Goal: Task Accomplishment & Management: Manage account settings

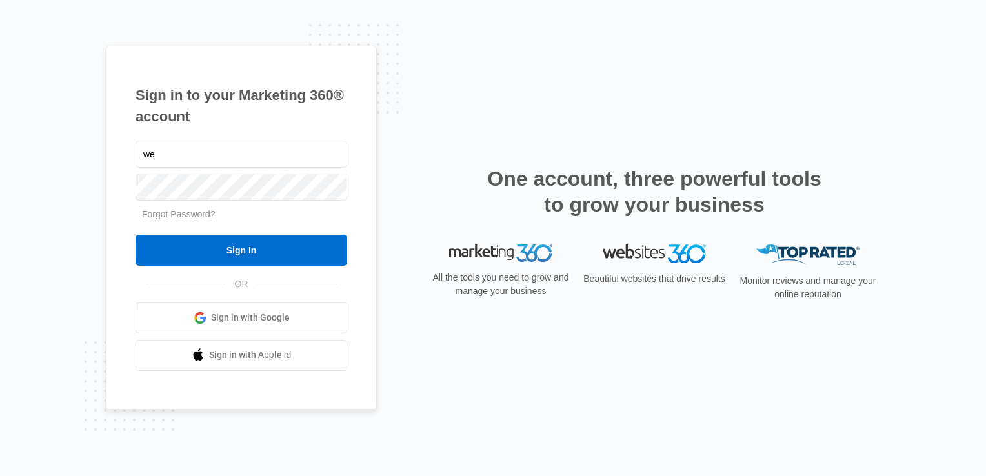
type input "w"
type input "r"
type input "b"
type input "[EMAIL_ADDRESS][DOMAIN_NAME]"
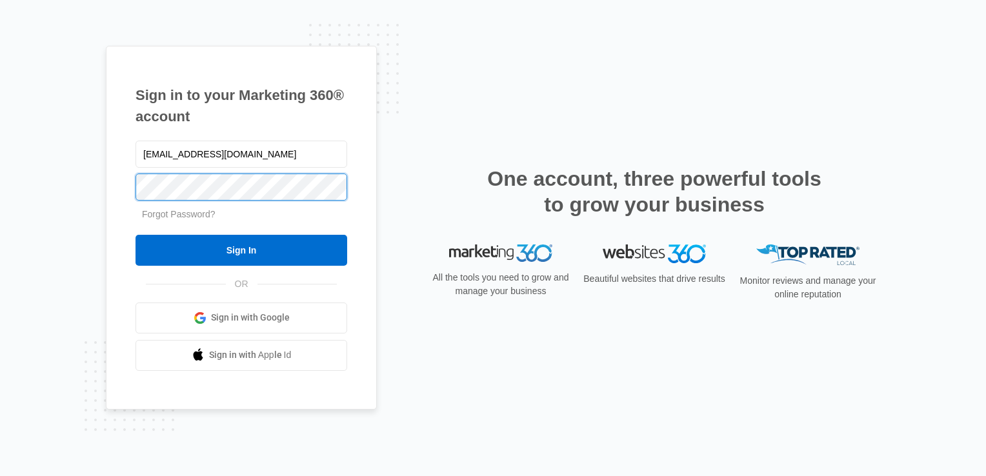
click at [135, 235] on input "Sign In" at bounding box center [241, 250] width 212 height 31
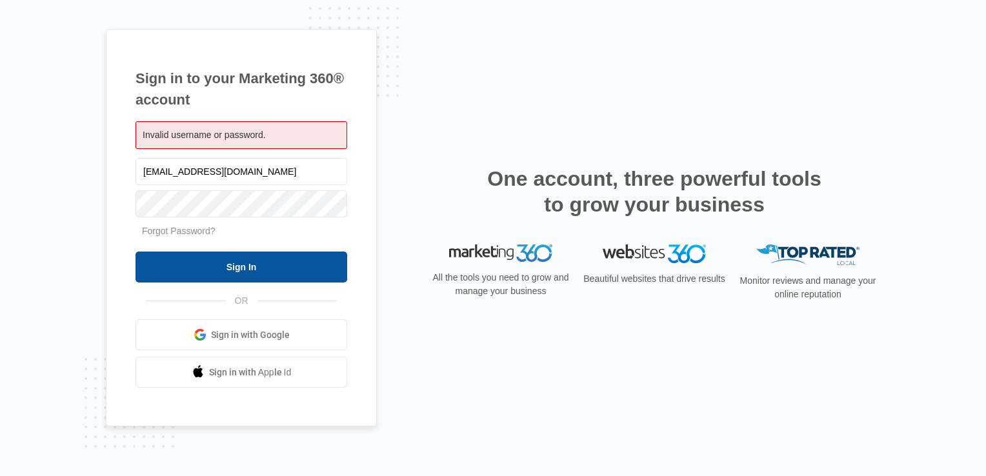
click at [234, 264] on input "Sign In" at bounding box center [241, 267] width 212 height 31
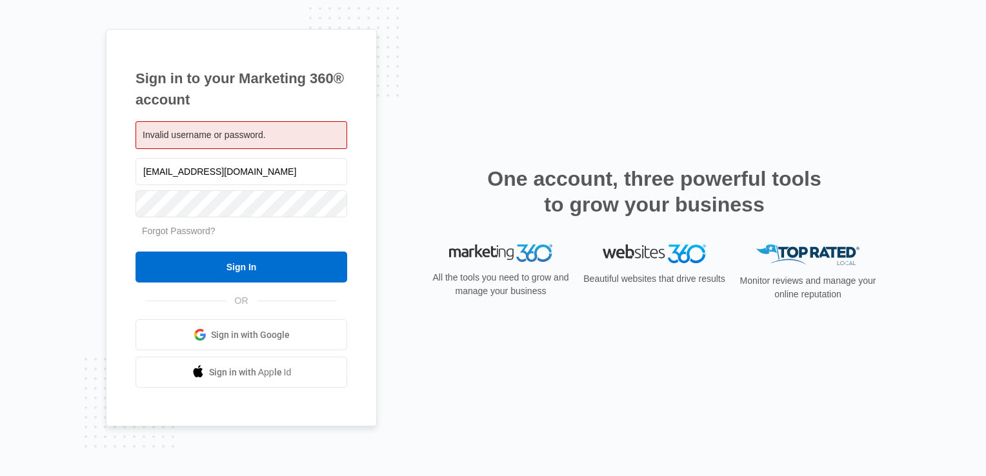
click at [258, 327] on link "Sign in with Google" at bounding box center [241, 334] width 212 height 31
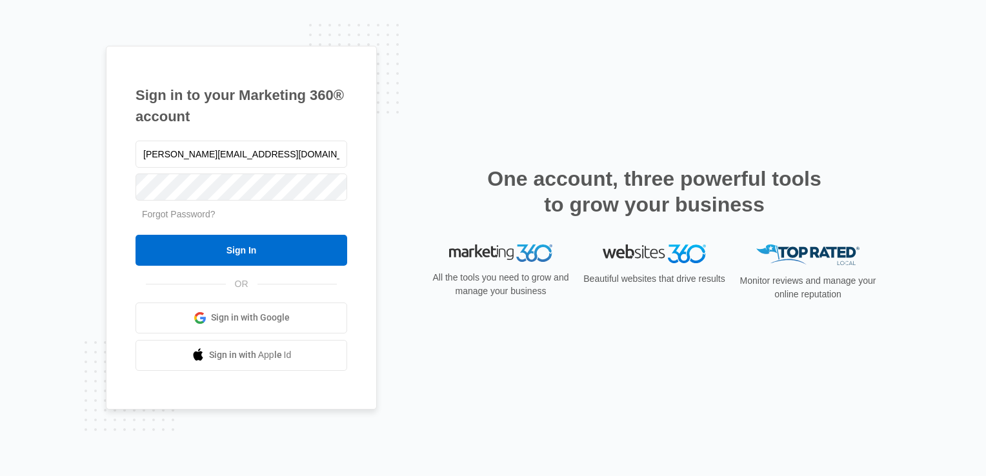
type input "[PERSON_NAME][EMAIL_ADDRESS][DOMAIN_NAME]"
click at [191, 249] on input "Sign In" at bounding box center [241, 250] width 212 height 31
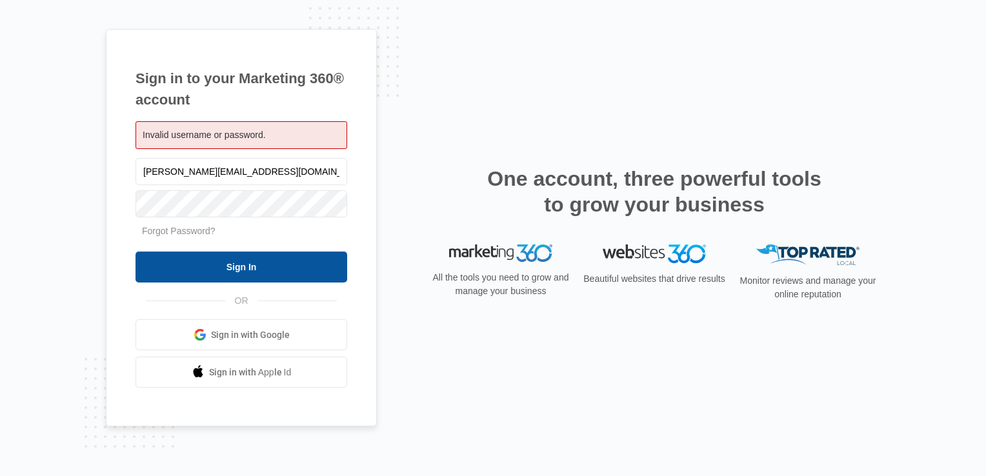
click at [221, 259] on input "Sign In" at bounding box center [241, 267] width 212 height 31
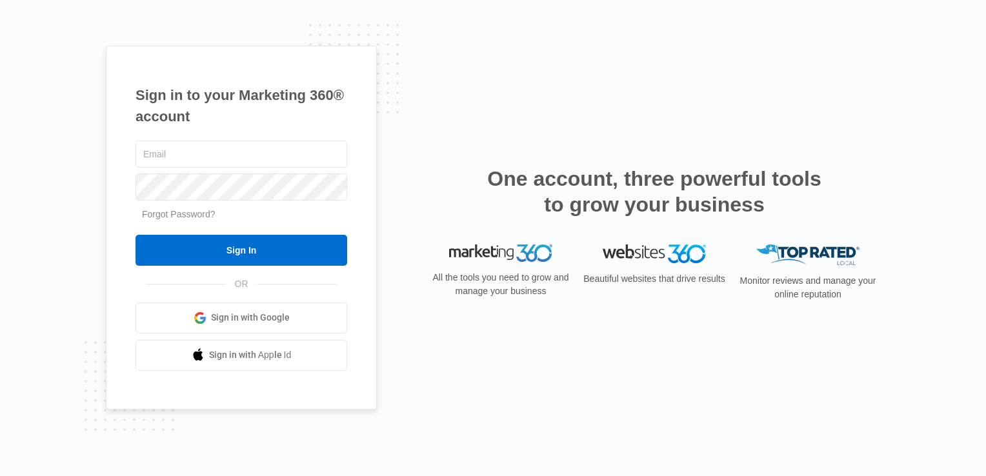
click at [172, 213] on link "Forgot Password?" at bounding box center [179, 214] width 74 height 10
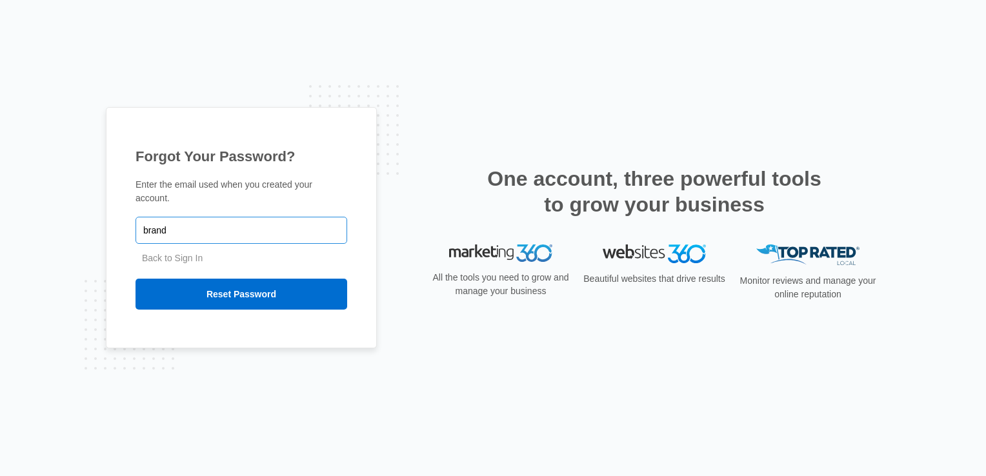
type input "[PERSON_NAME][EMAIL_ADDRESS][DOMAIN_NAME]"
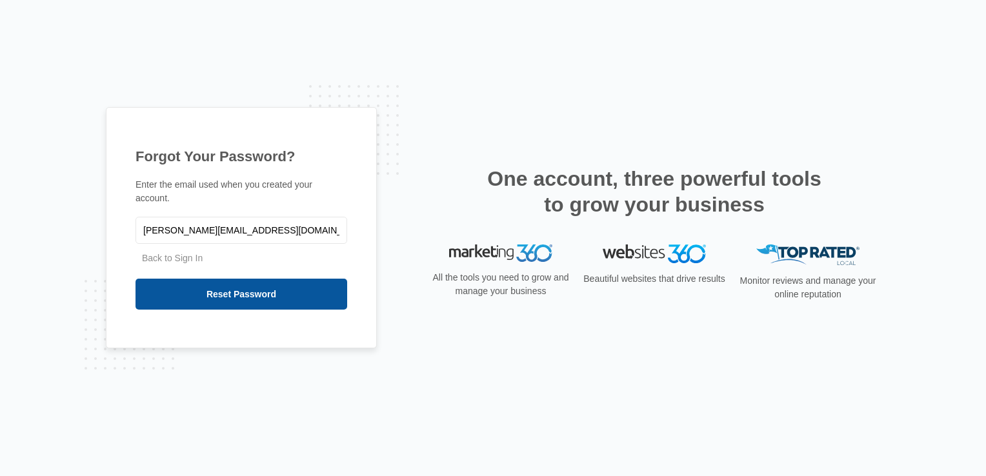
click at [190, 290] on input "Reset Password" at bounding box center [241, 294] width 212 height 31
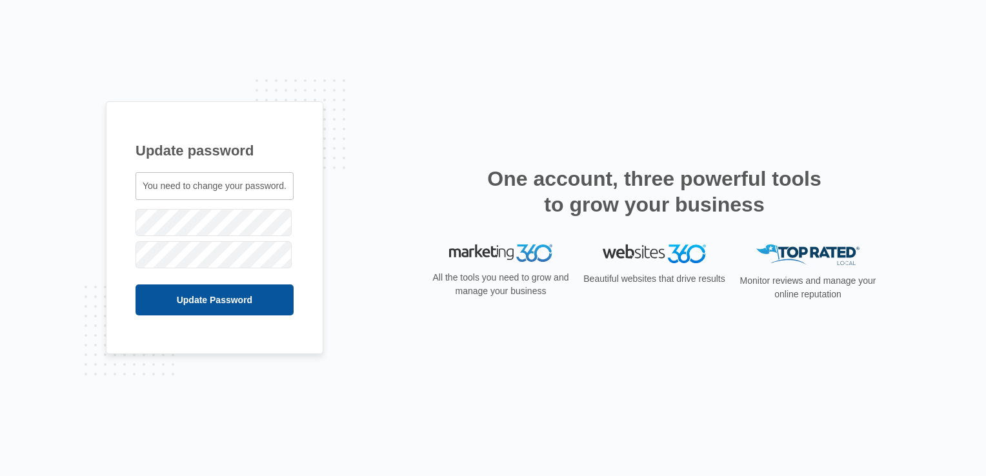
click at [196, 290] on input "Update Password" at bounding box center [214, 299] width 158 height 31
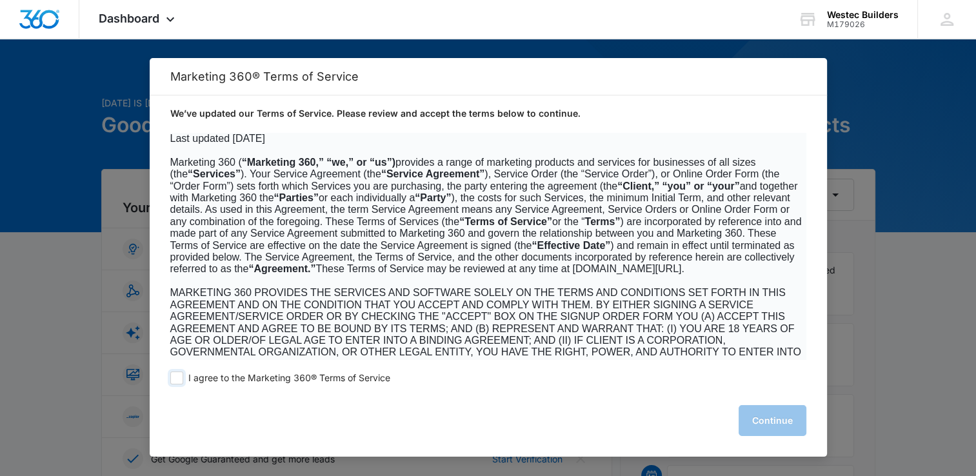
click at [179, 377] on span at bounding box center [176, 378] width 13 height 13
click at [179, 377] on input "I agree to the Marketing 360® Terms of Service" at bounding box center [176, 378] width 13 height 13
checkbox input "true"
click at [772, 419] on button "Continue" at bounding box center [773, 420] width 68 height 31
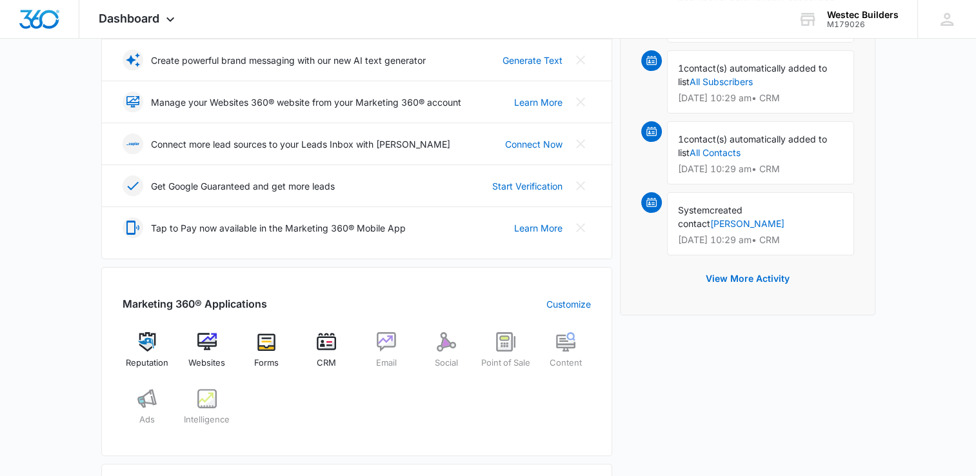
scroll to position [274, 0]
click at [210, 349] on div "Websites" at bounding box center [207, 355] width 50 height 46
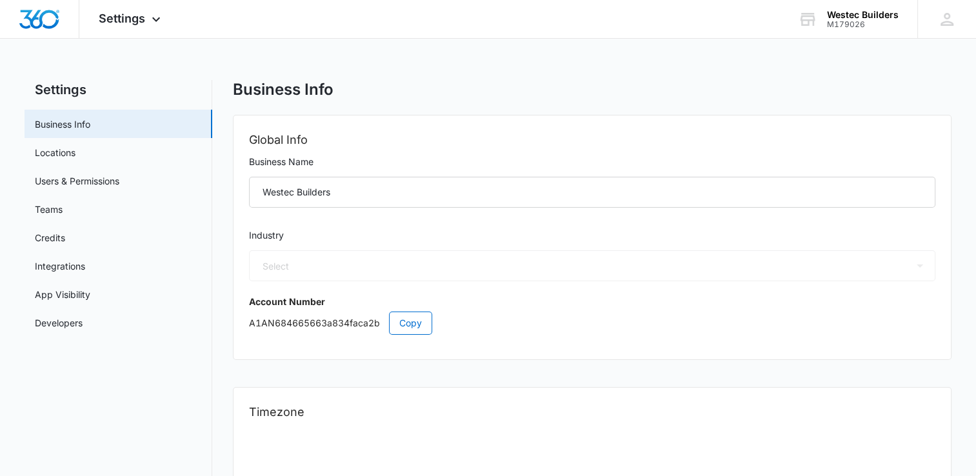
select select "4"
select select "US"
select select "America/[GEOGRAPHIC_DATA]"
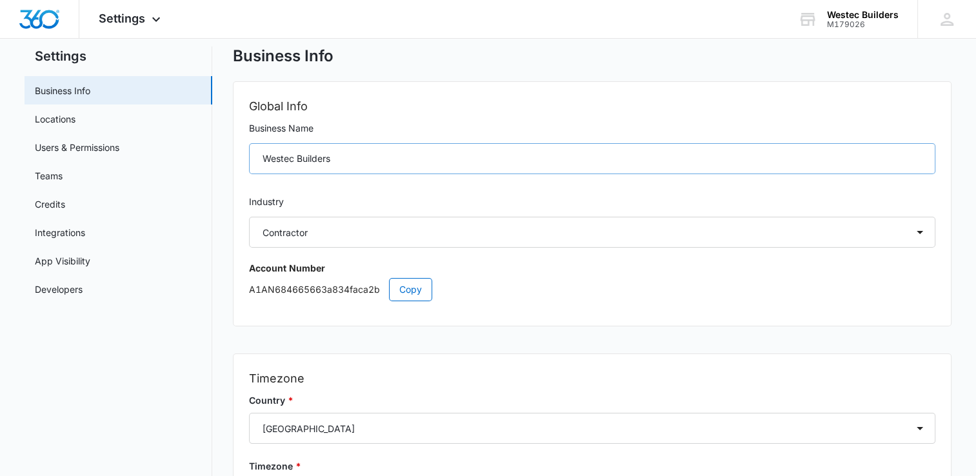
scroll to position [23, 0]
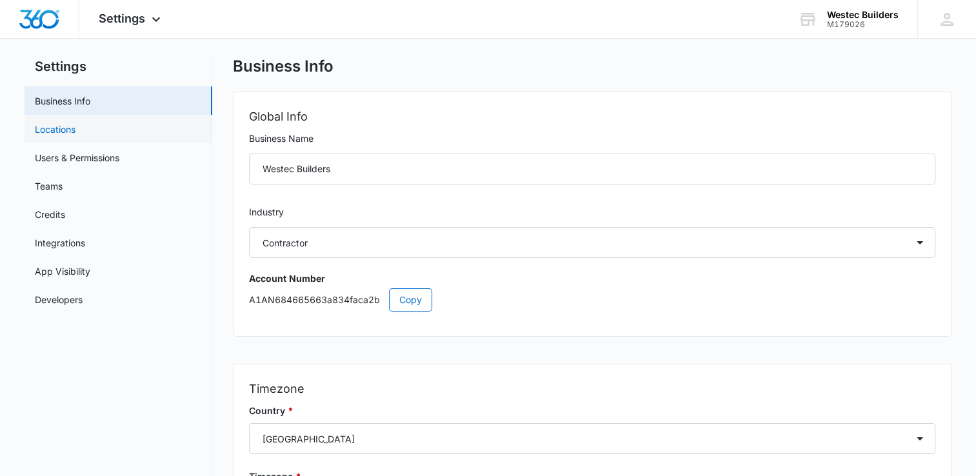
click at [45, 127] on link "Locations" at bounding box center [55, 130] width 41 height 14
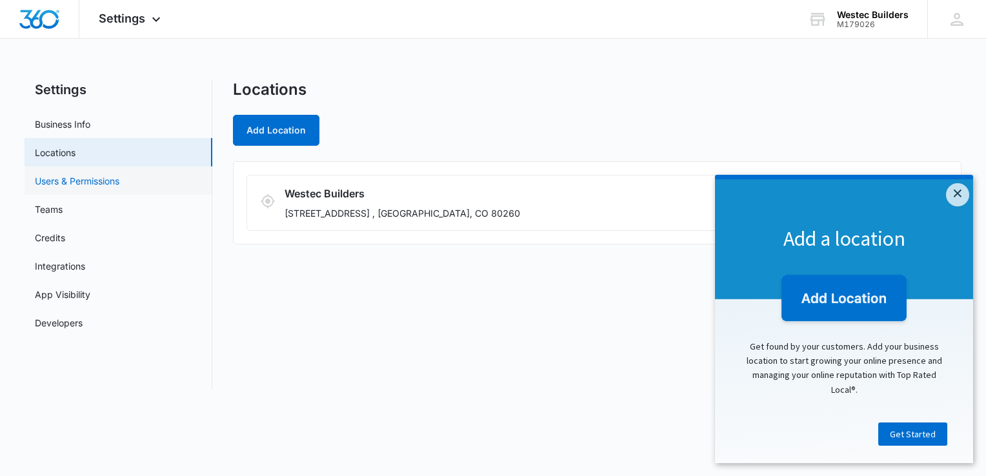
click at [88, 175] on link "Users & Permissions" at bounding box center [77, 181] width 85 height 14
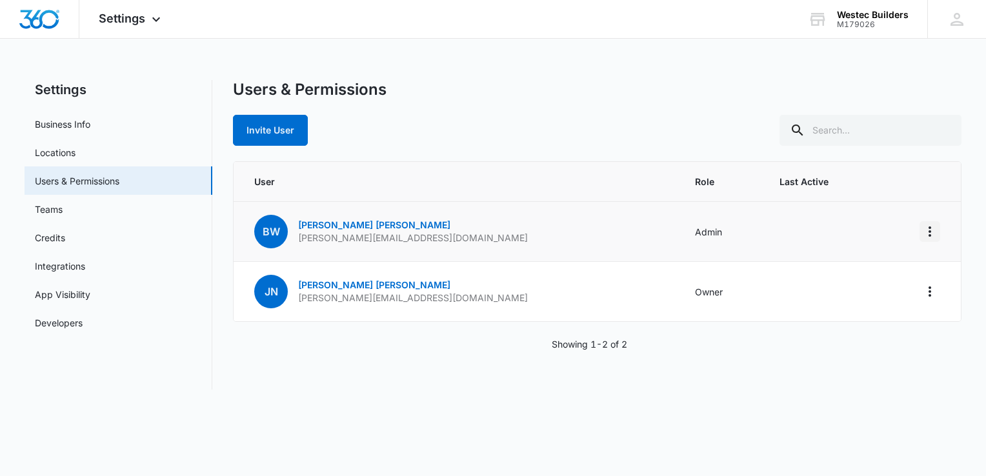
click at [923, 231] on icon "Actions" at bounding box center [929, 231] width 15 height 15
click at [414, 404] on div "Settings Business Info Locations Users & Permissions Teams Credits Integrations…" at bounding box center [493, 242] width 937 height 325
click at [279, 138] on button "Invite User" at bounding box center [270, 130] width 75 height 31
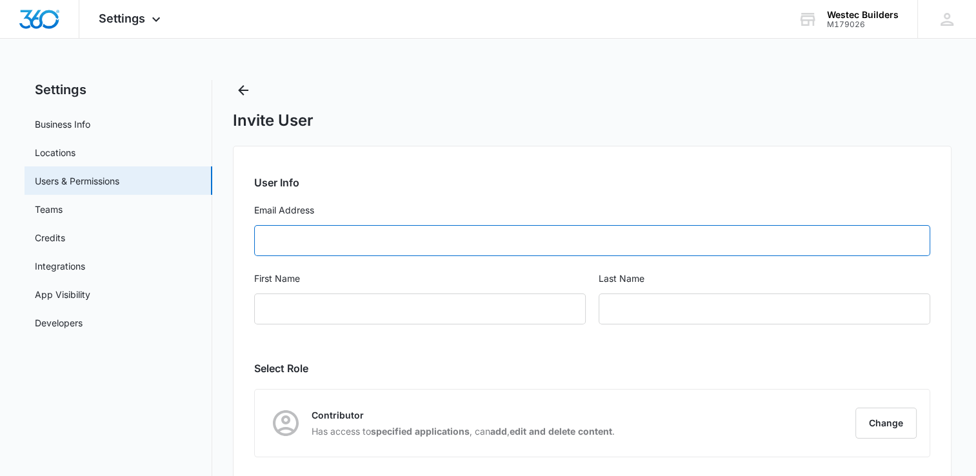
click at [292, 234] on input "Email Address" at bounding box center [592, 240] width 676 height 31
type input "westec1@msn.com"
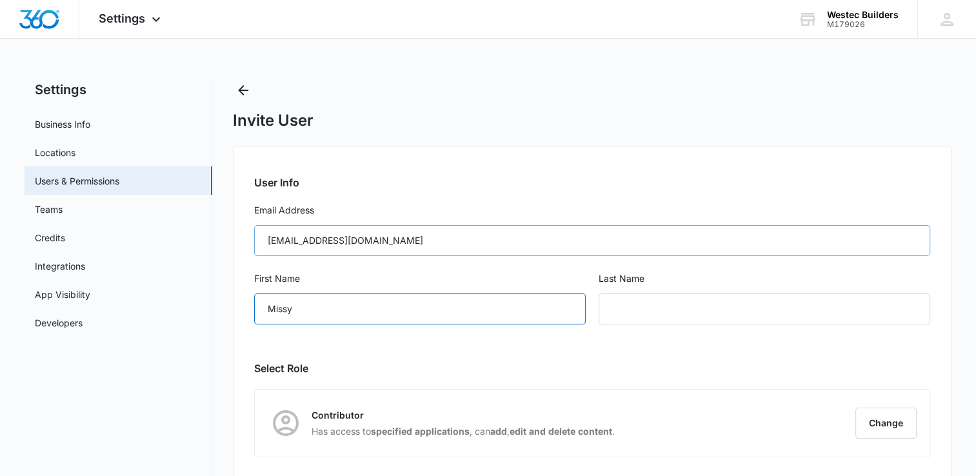
type input "Missy"
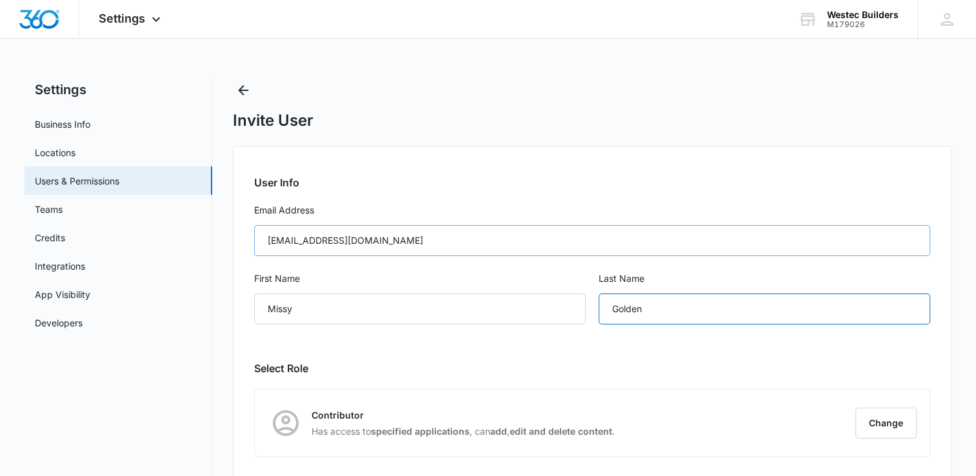
type input "Golden"
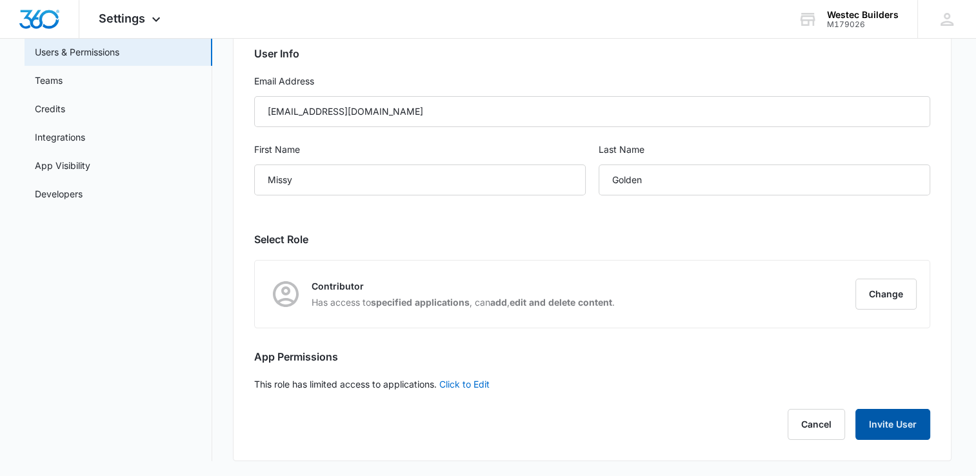
click at [895, 418] on button "Invite User" at bounding box center [892, 424] width 75 height 31
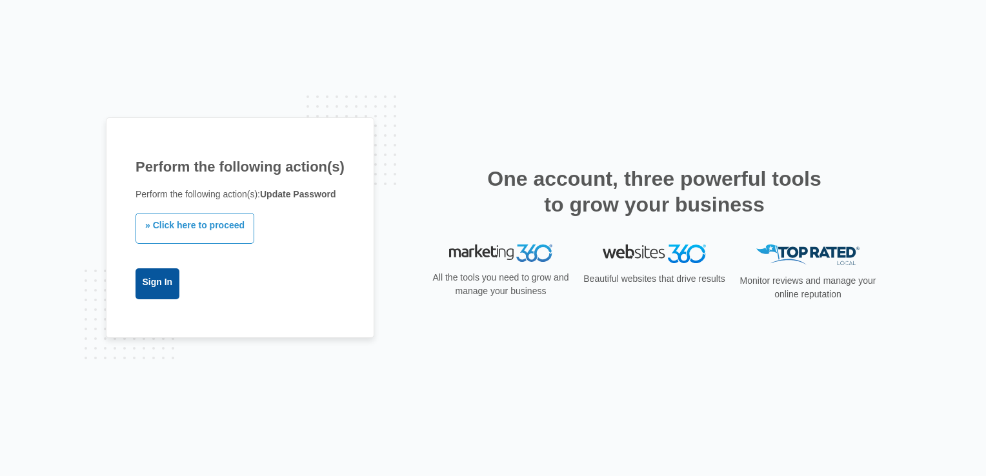
click at [164, 282] on link "Sign In" at bounding box center [157, 283] width 44 height 31
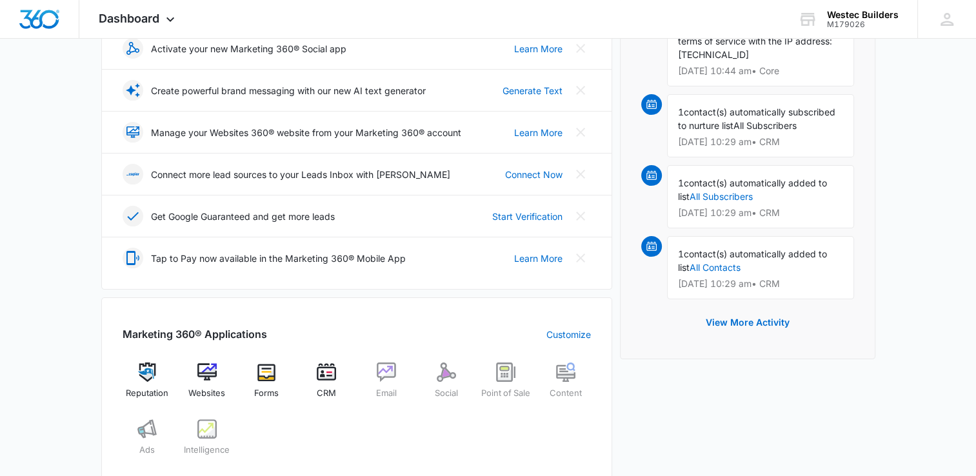
scroll to position [243, 0]
click at [194, 373] on div "Websites" at bounding box center [207, 386] width 50 height 46
